Goal: Information Seeking & Learning: Learn about a topic

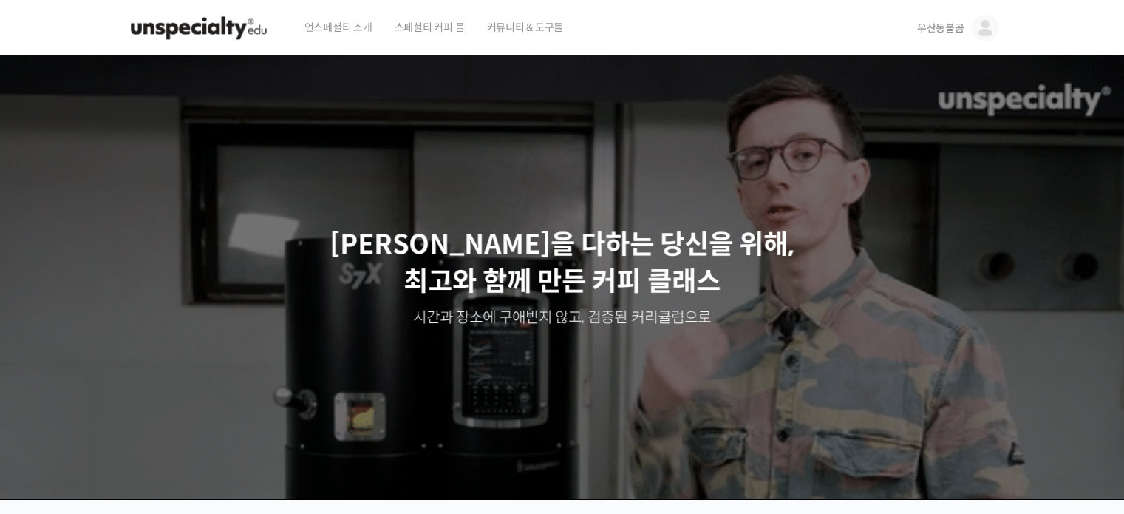
click at [449, 22] on span "스페셜티 커피 몰" at bounding box center [430, 27] width 70 height 56
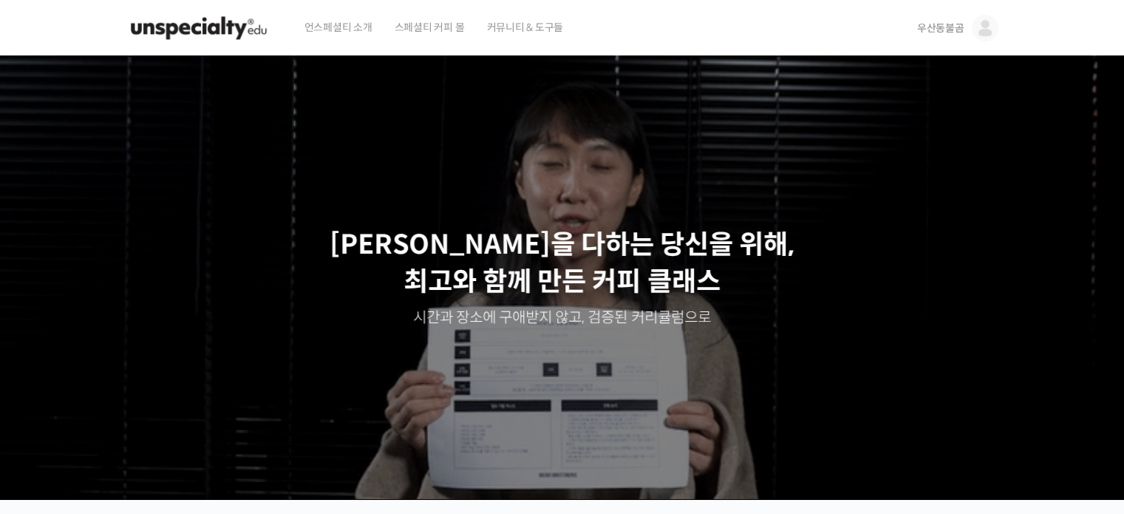
click at [934, 26] on span "우산동불곰" at bounding box center [940, 27] width 47 height 13
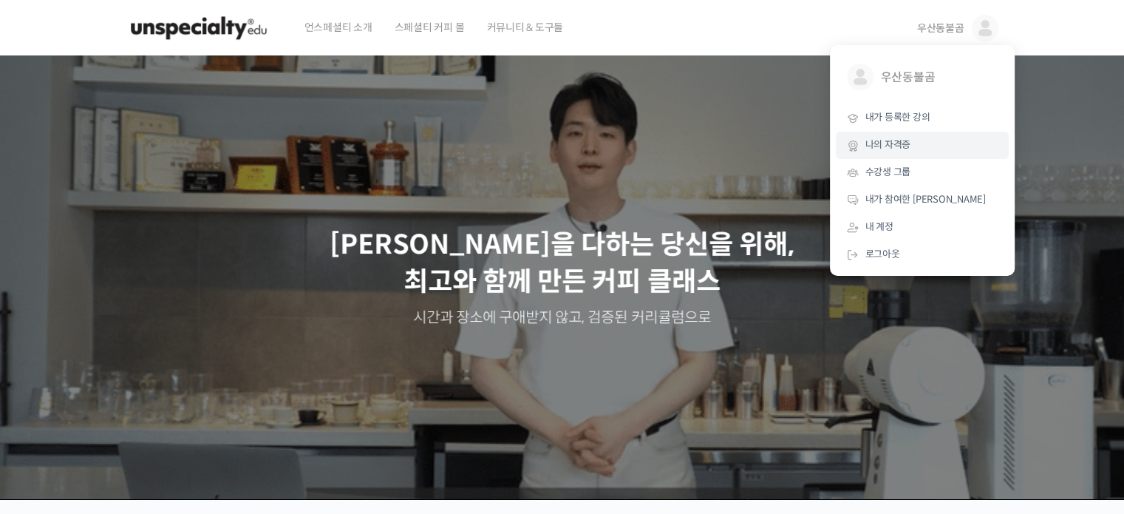
click at [880, 145] on span "나의 자격증" at bounding box center [888, 144] width 46 height 13
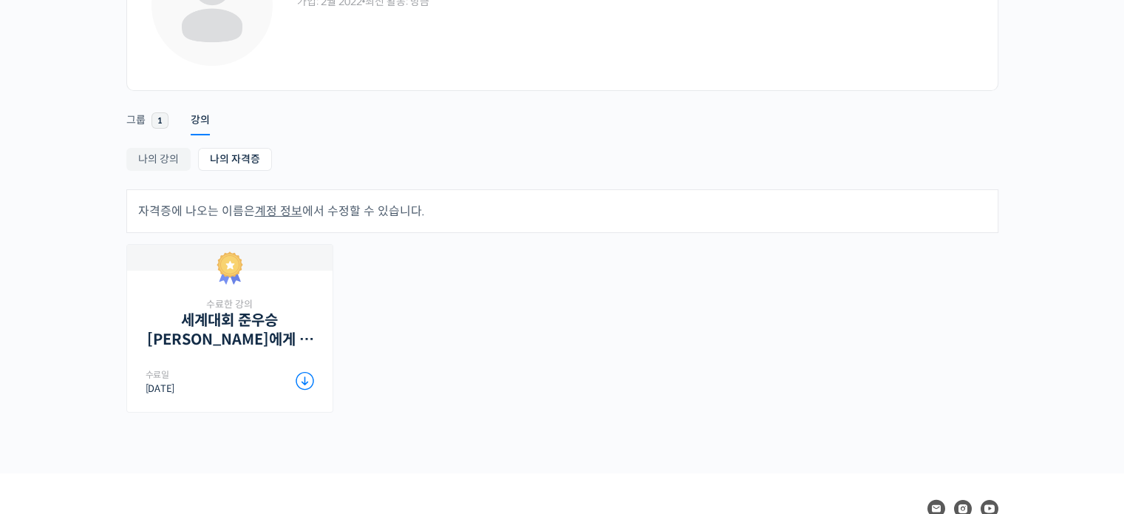
scroll to position [222, 0]
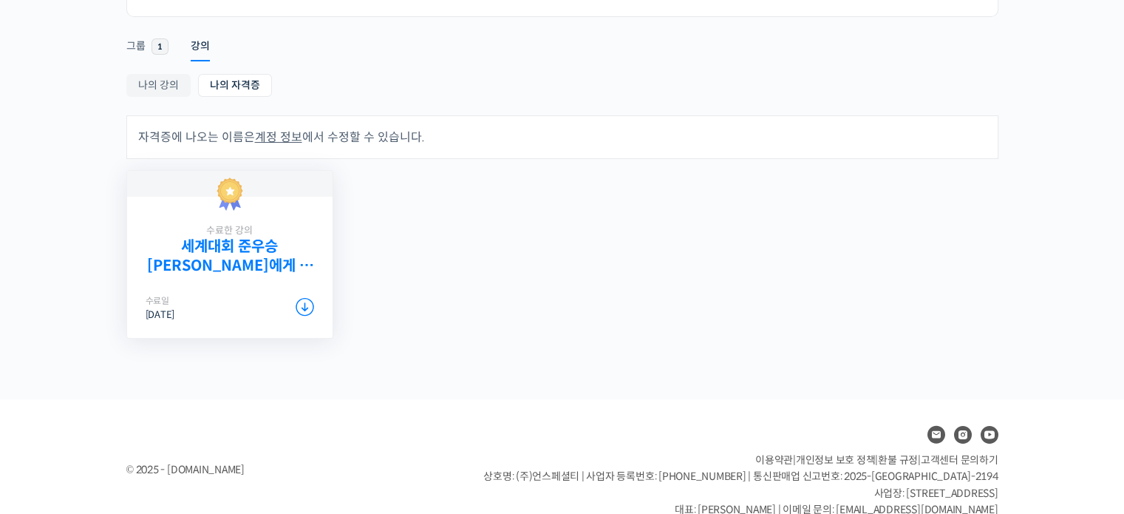
click at [234, 258] on link "세계대회 준우승 [PERSON_NAME]에게 배우는 에스프레소, 기초부터 응용까지" at bounding box center [230, 255] width 168 height 37
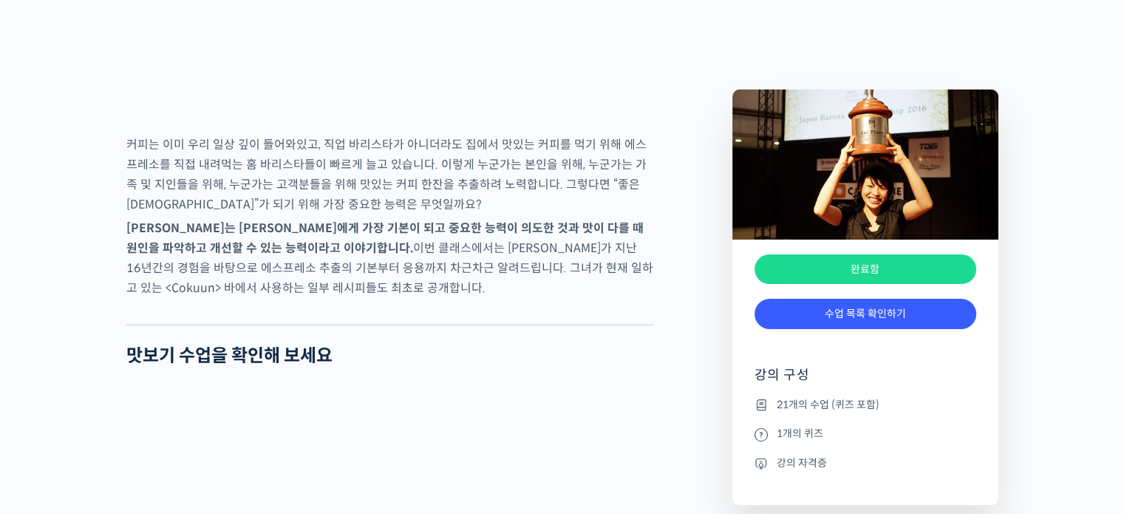
scroll to position [1700, 0]
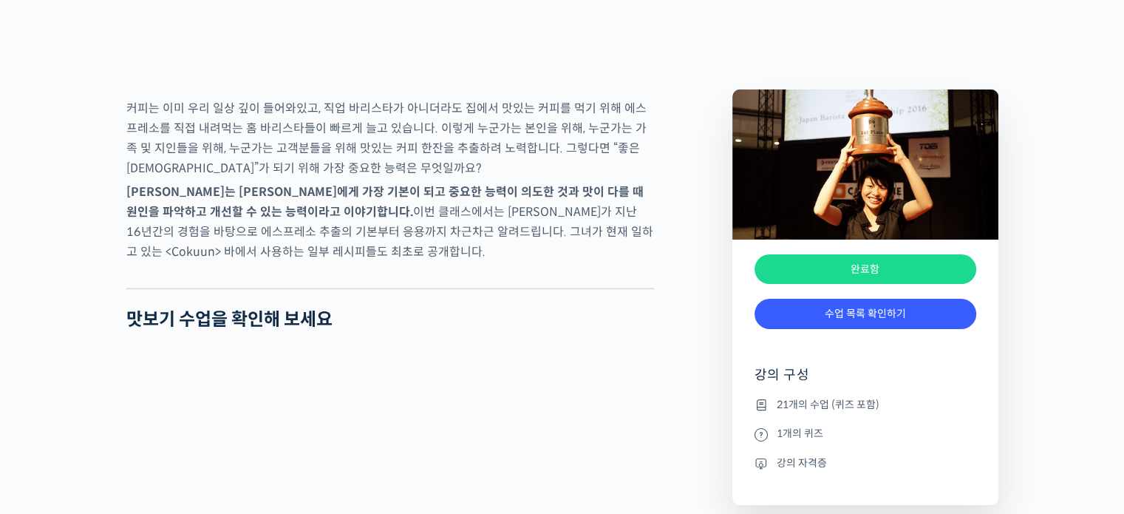
click at [795, 454] on li "강의 자격증" at bounding box center [865, 463] width 222 height 18
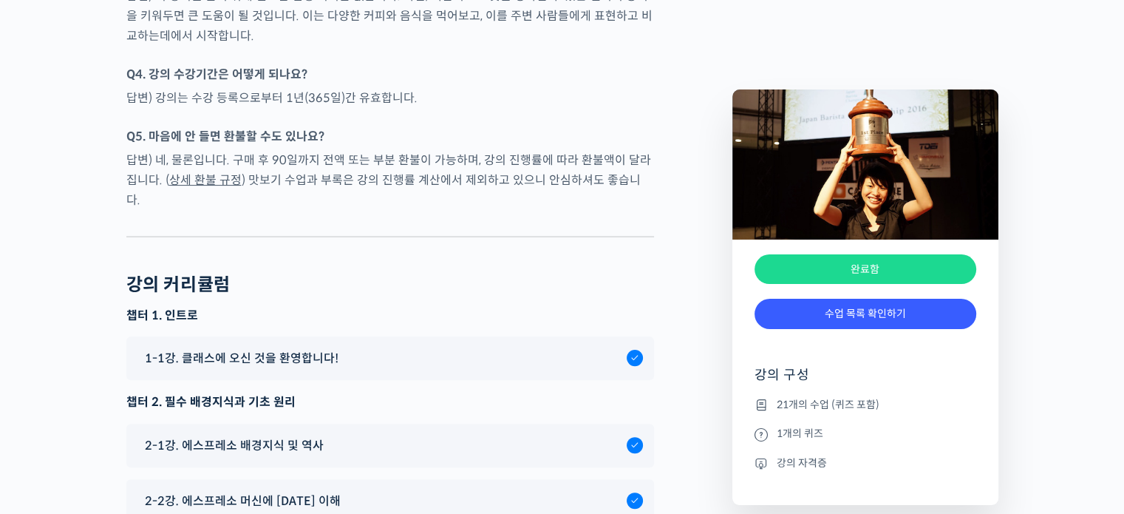
scroll to position [5986, 0]
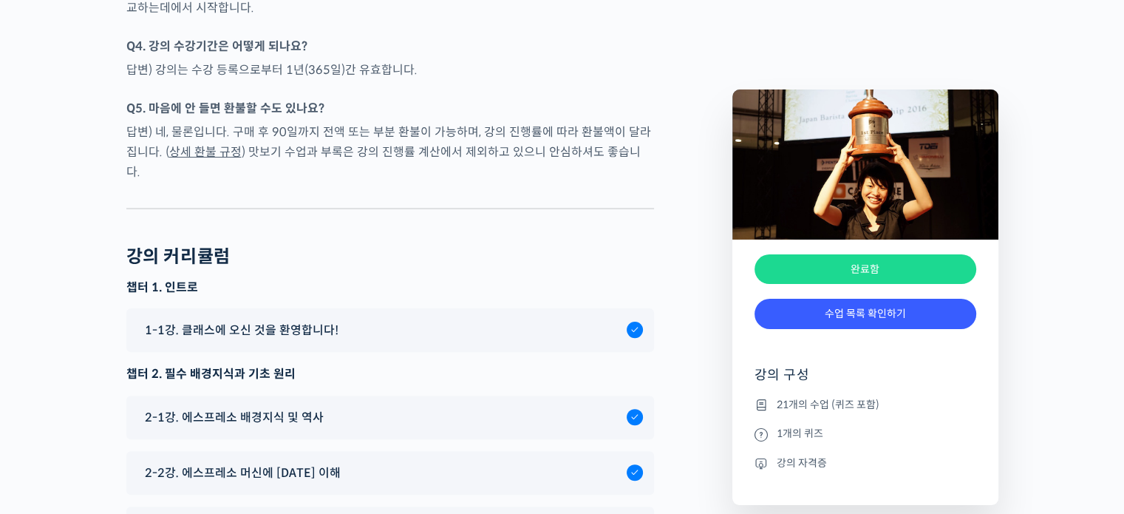
click at [860, 275] on div "완료함" at bounding box center [865, 269] width 222 height 30
click at [864, 271] on div "완료함" at bounding box center [865, 269] width 222 height 30
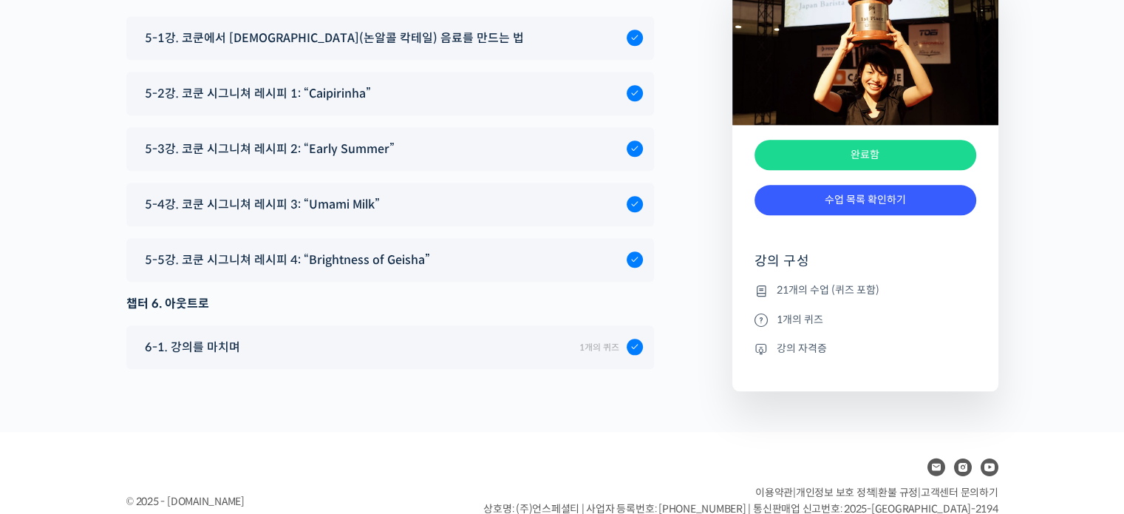
scroll to position [7242, 0]
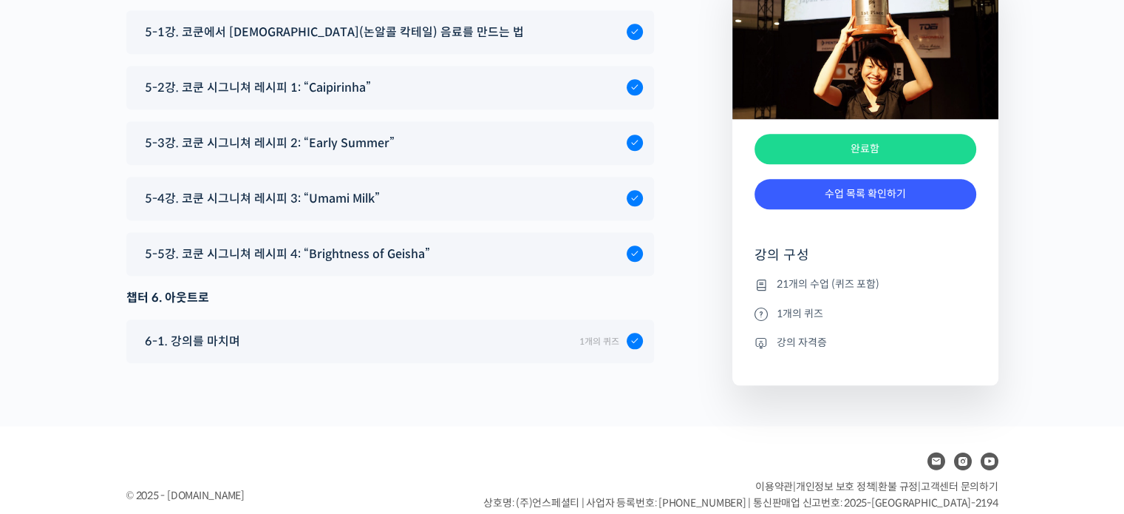
click at [800, 276] on li "21개의 수업 (퀴즈 포함)" at bounding box center [865, 285] width 222 height 18
click at [842, 316] on ul "21개의 수업 (퀴즈 포함) 1개의 퀴즈 강의 자격증" at bounding box center [865, 330] width 222 height 109
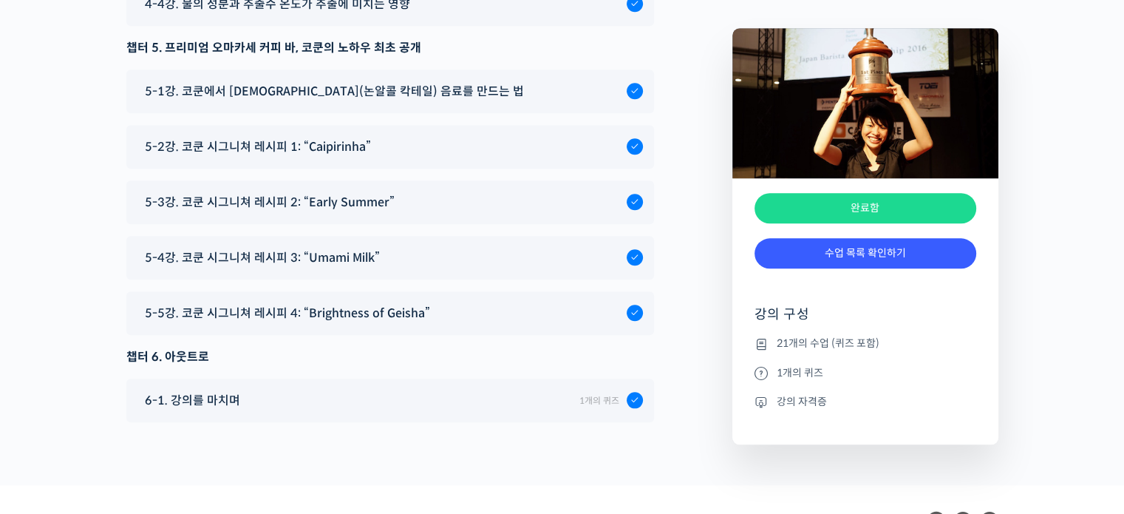
scroll to position [7094, 0]
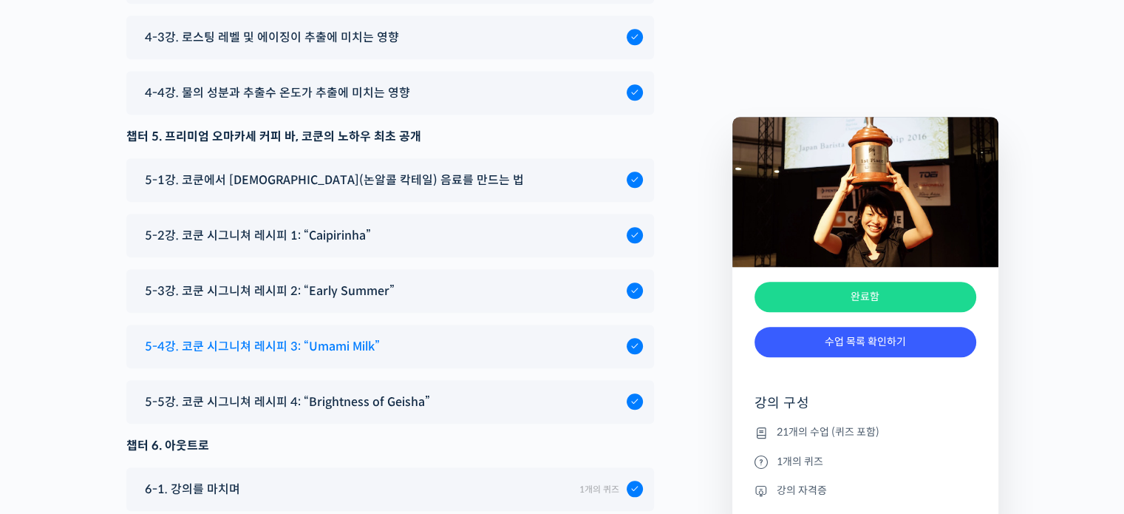
click at [397, 336] on div "5-4강. 코쿤 시그니쳐 레시피 3: “Umami Milk”" at bounding box center [381, 346] width 489 height 20
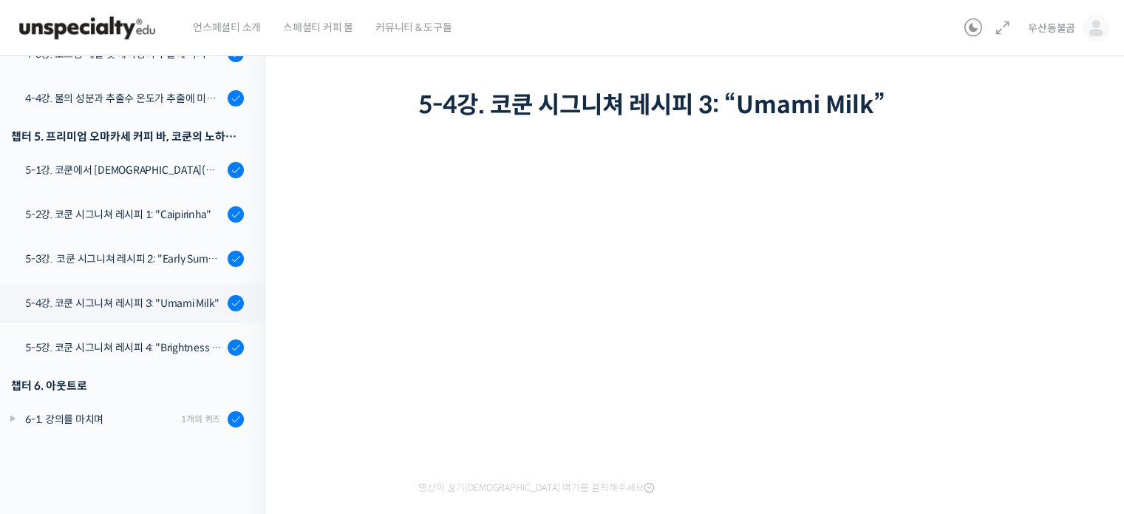
scroll to position [155, 0]
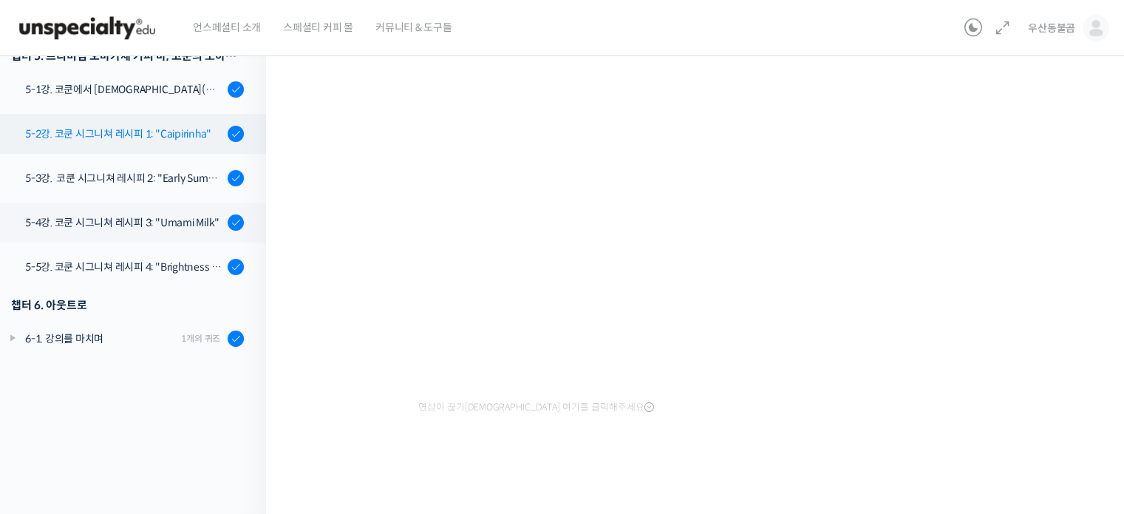
click at [163, 126] on div "5-2강. 코쿤 시그니쳐 레시피 1: "Caipirinha"" at bounding box center [124, 134] width 198 height 16
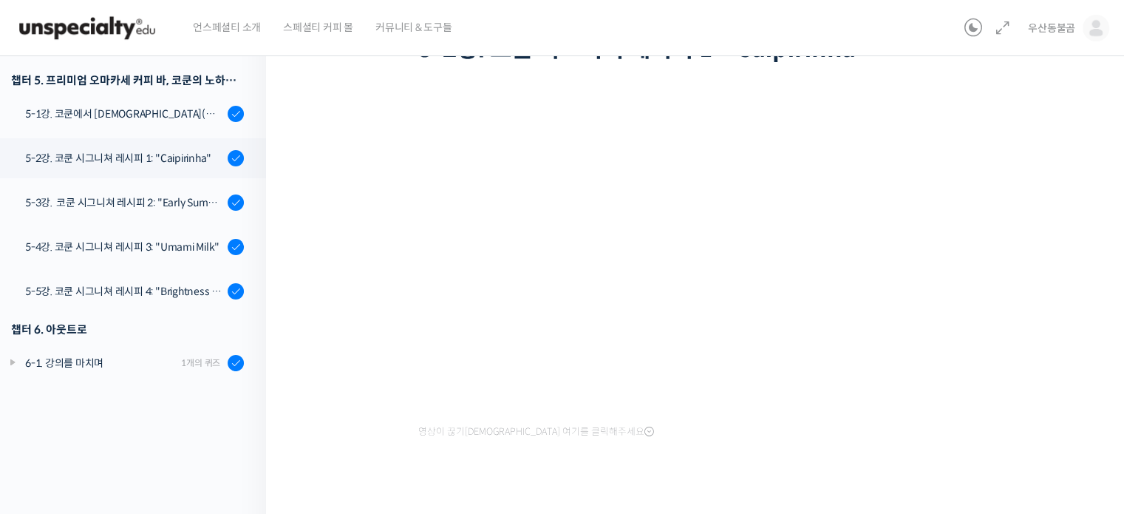
scroll to position [148, 0]
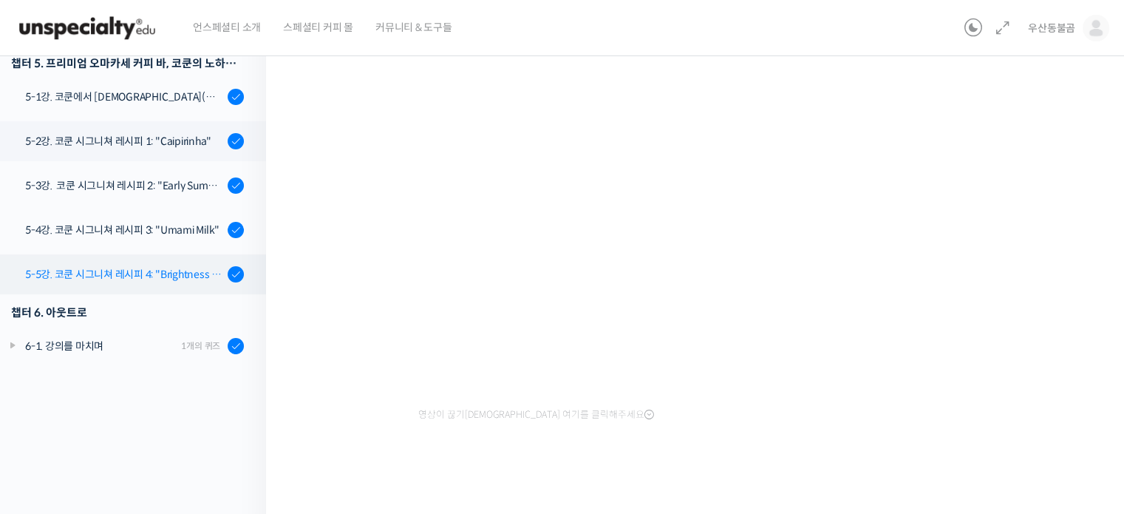
click at [130, 266] on div "5-5강. 코쿤 시그니쳐 레시피 4: "Brightness of Geisha"" at bounding box center [124, 274] width 198 height 16
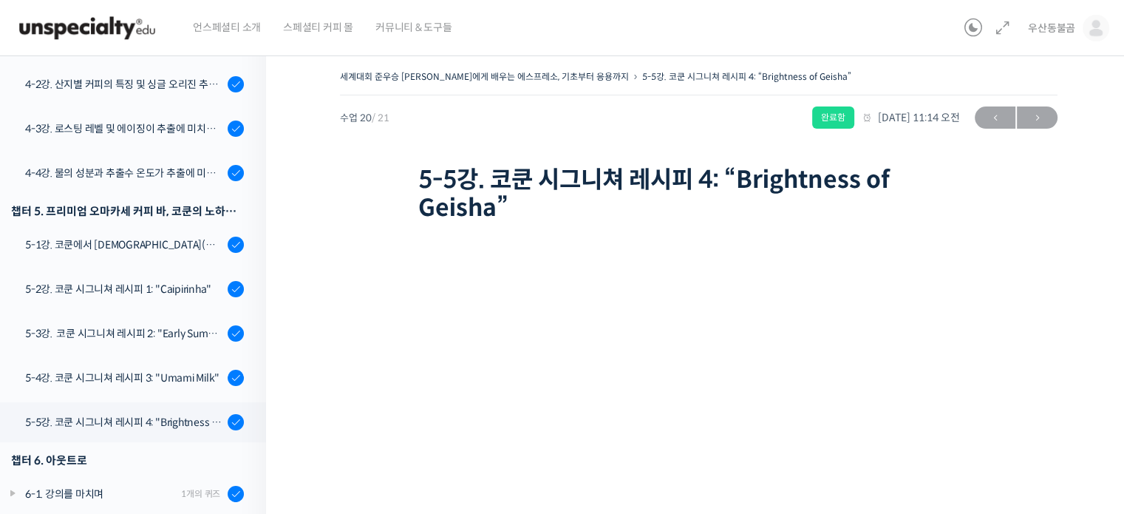
scroll to position [148, 0]
